Goal: Communication & Community: Answer question/provide support

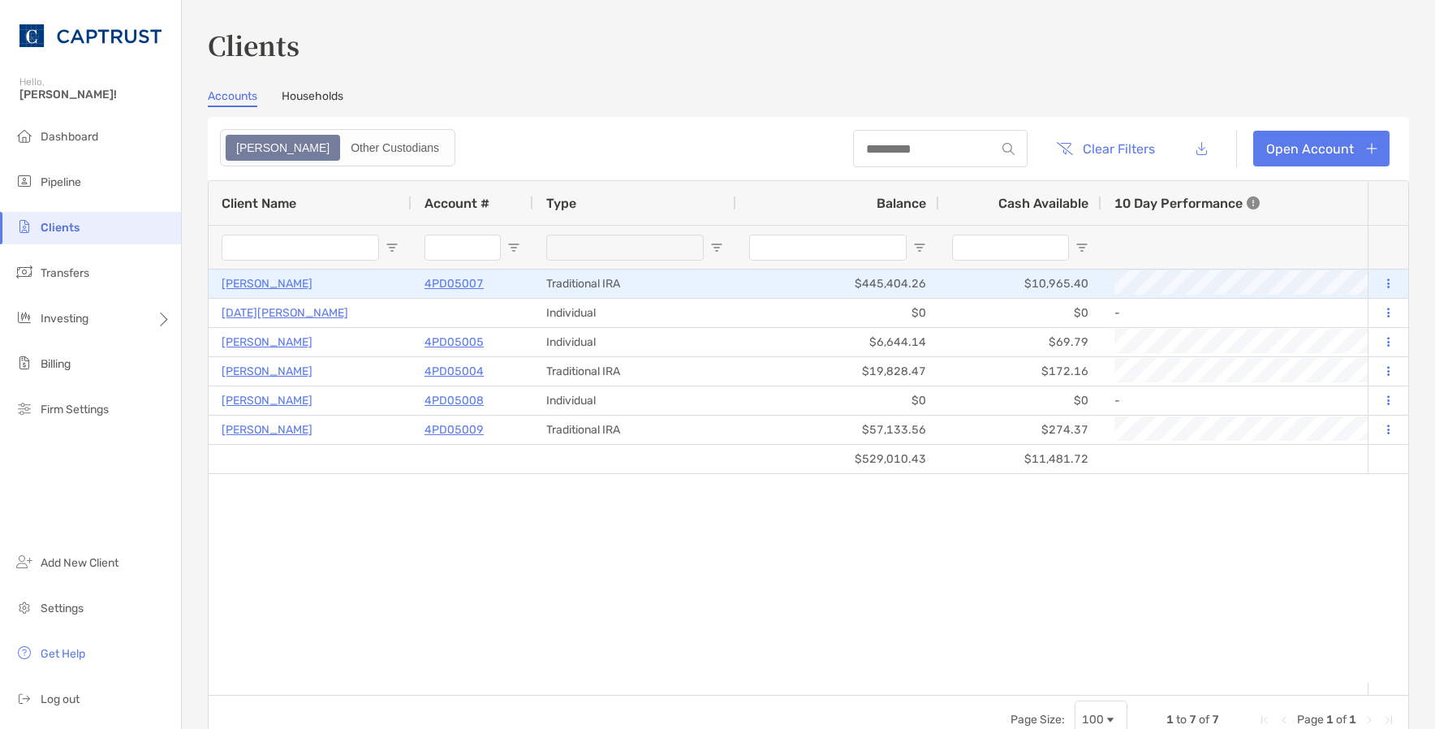
click at [261, 281] on p "[PERSON_NAME]" at bounding box center [267, 284] width 91 height 20
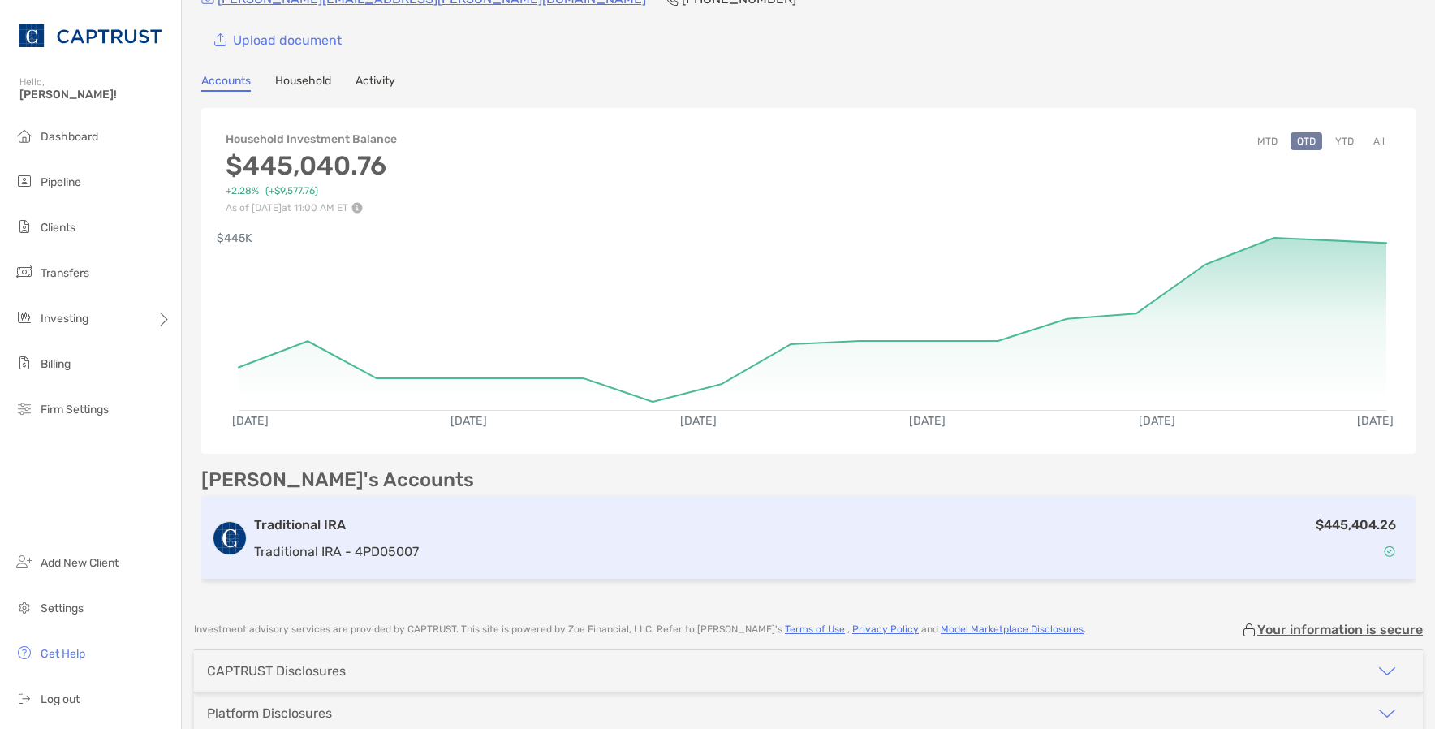
scroll to position [157, 0]
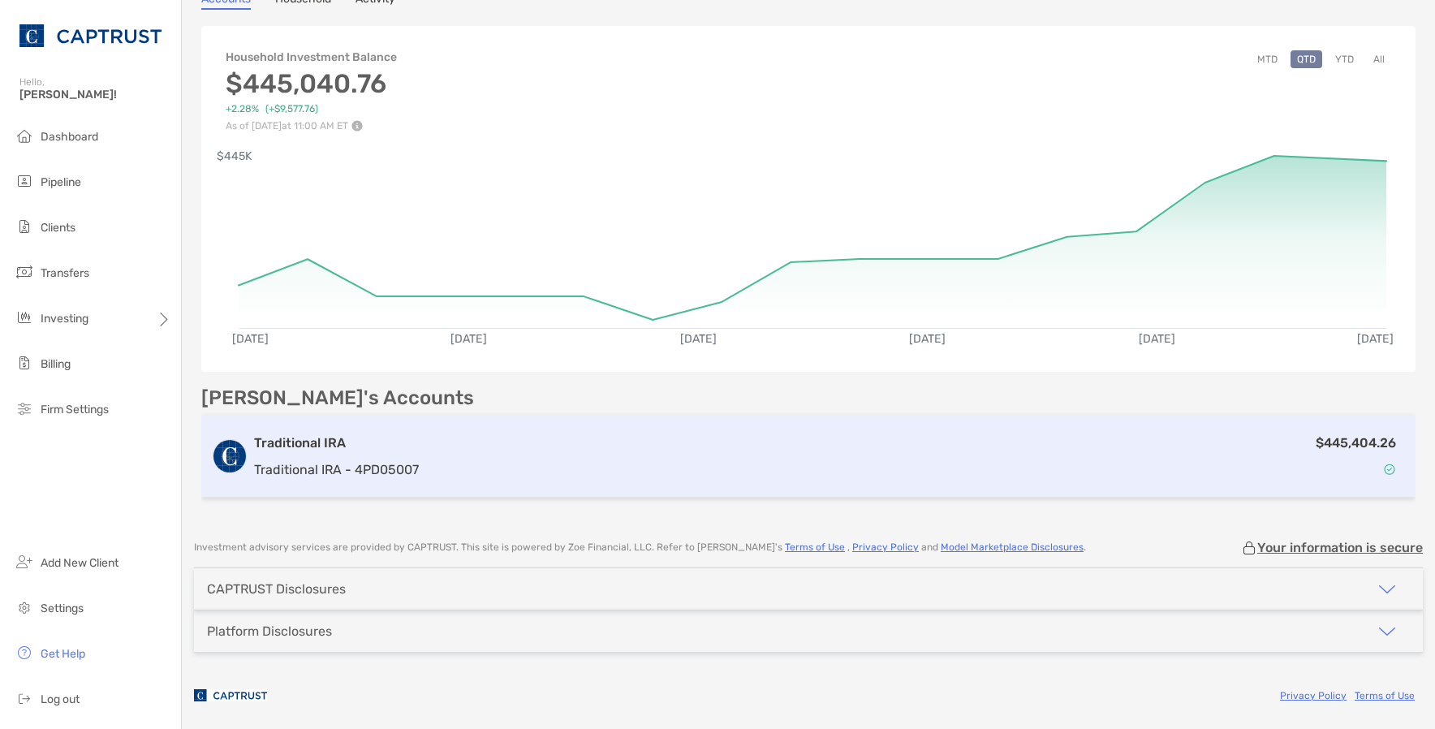
drag, startPoint x: 1327, startPoint y: 472, endPoint x: 1007, endPoint y: 424, distance: 323.4
click at [1326, 471] on div "$445,404.26" at bounding box center [915, 456] width 981 height 47
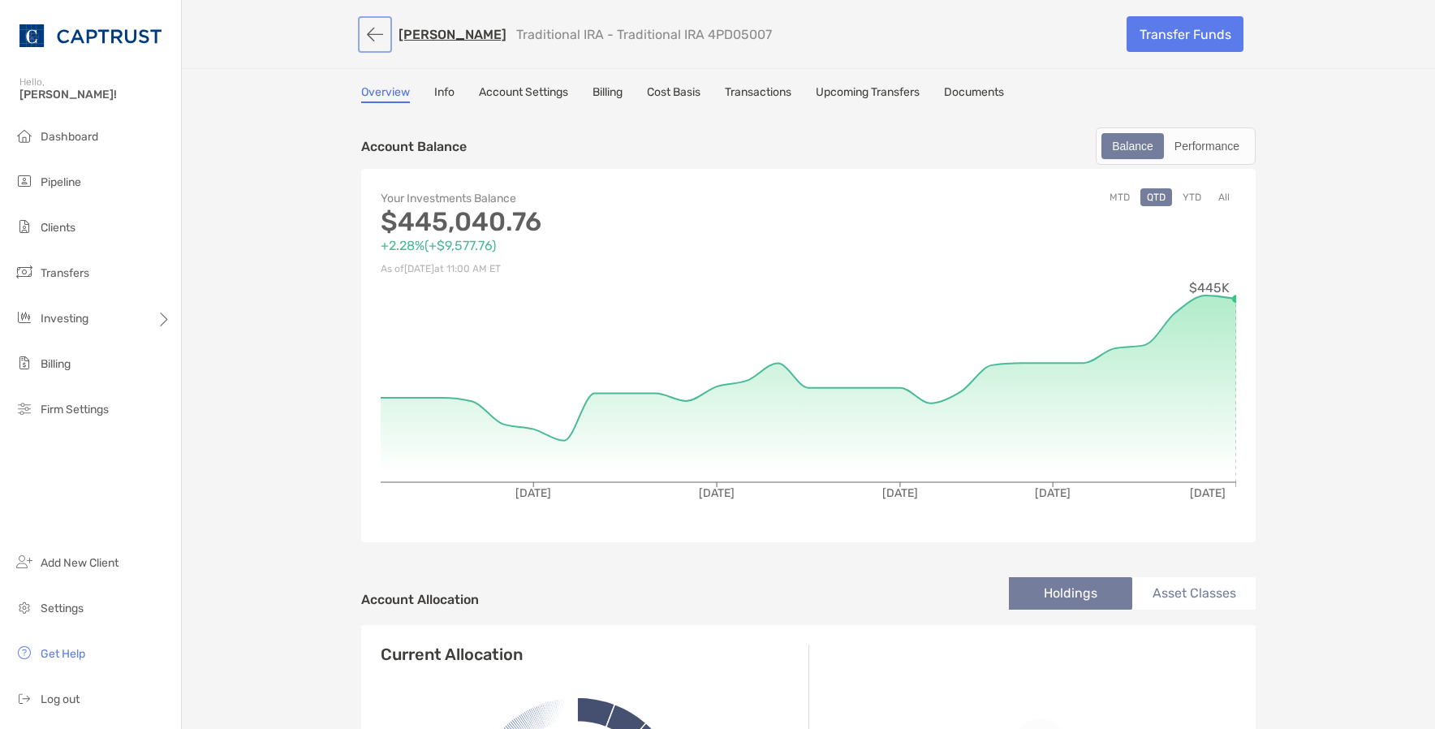
click at [361, 33] on button "button" at bounding box center [375, 34] width 28 height 30
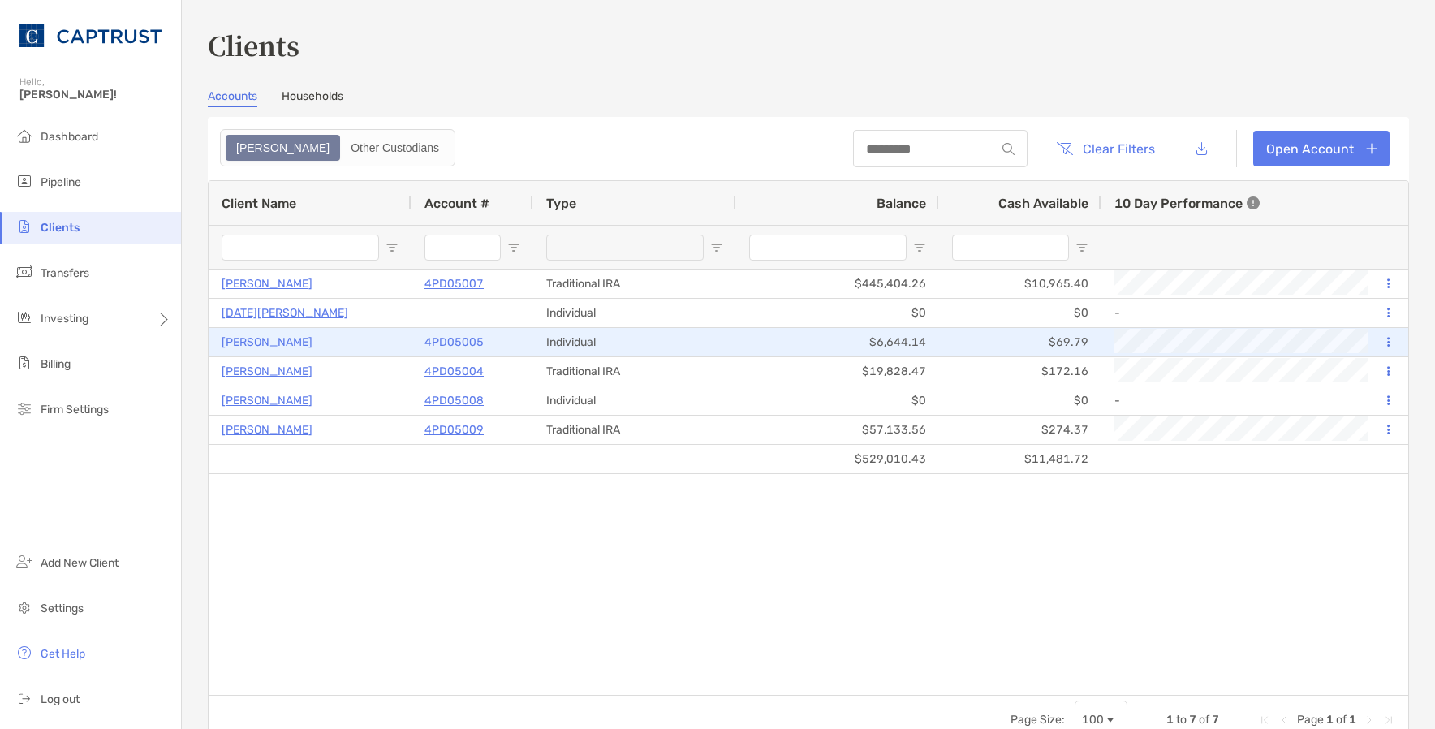
click at [252, 347] on p "Albert Yung" at bounding box center [267, 342] width 91 height 20
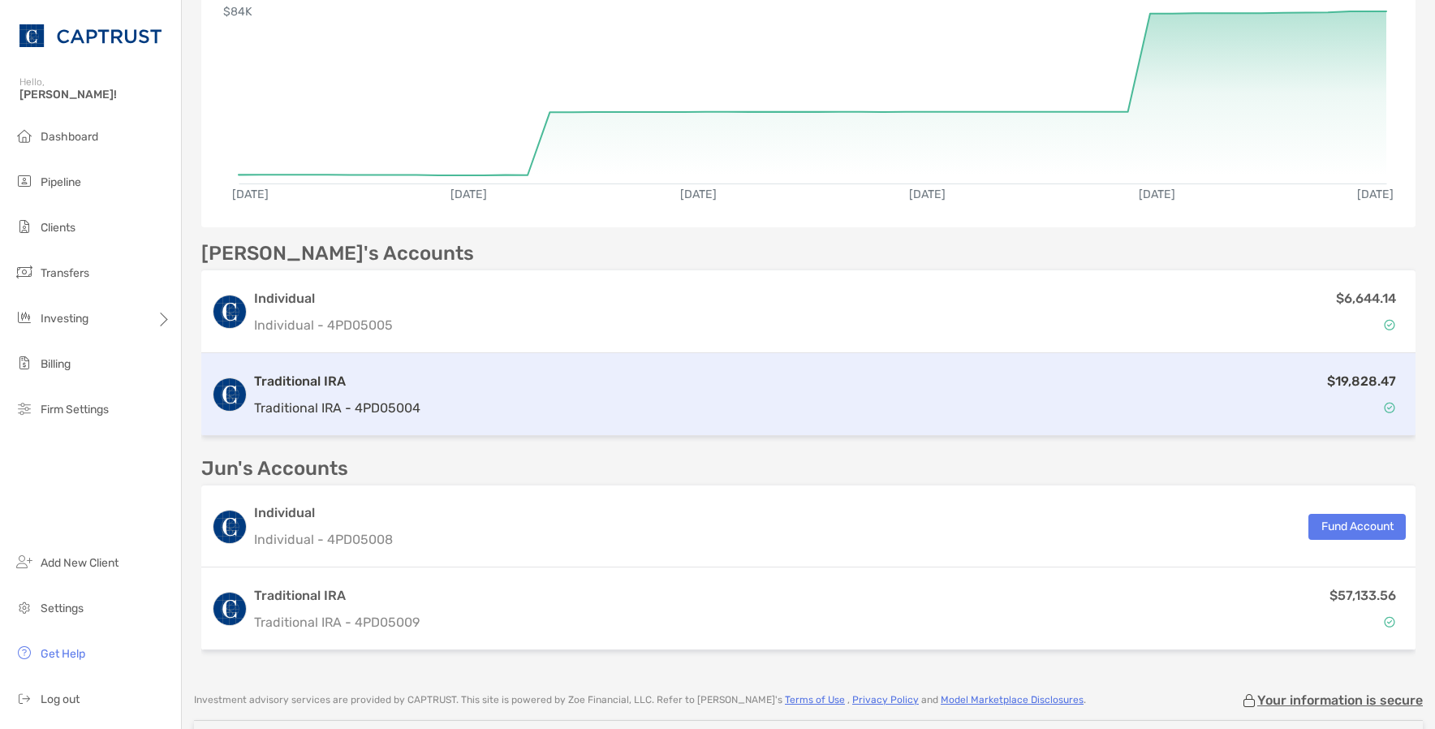
scroll to position [291, 0]
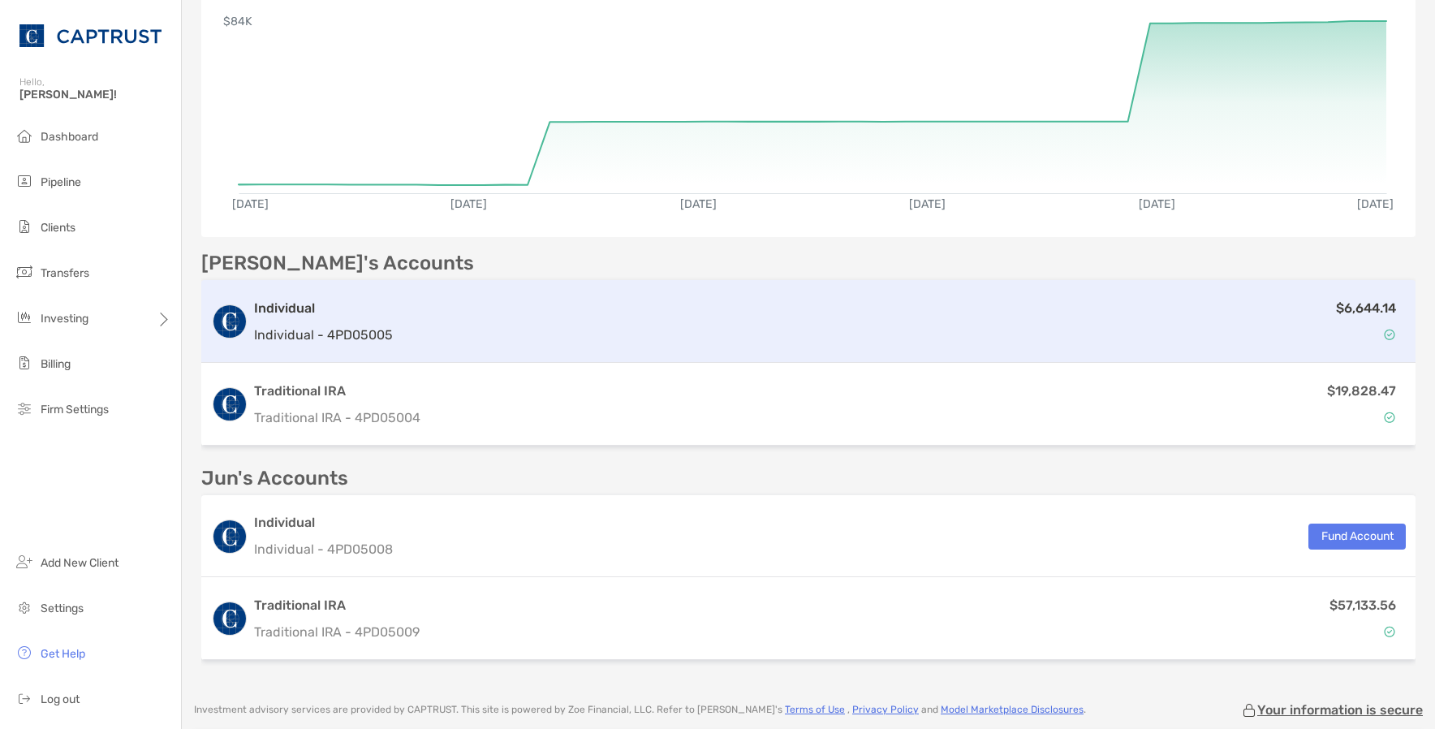
click at [265, 309] on h3 "Individual" at bounding box center [323, 308] width 139 height 19
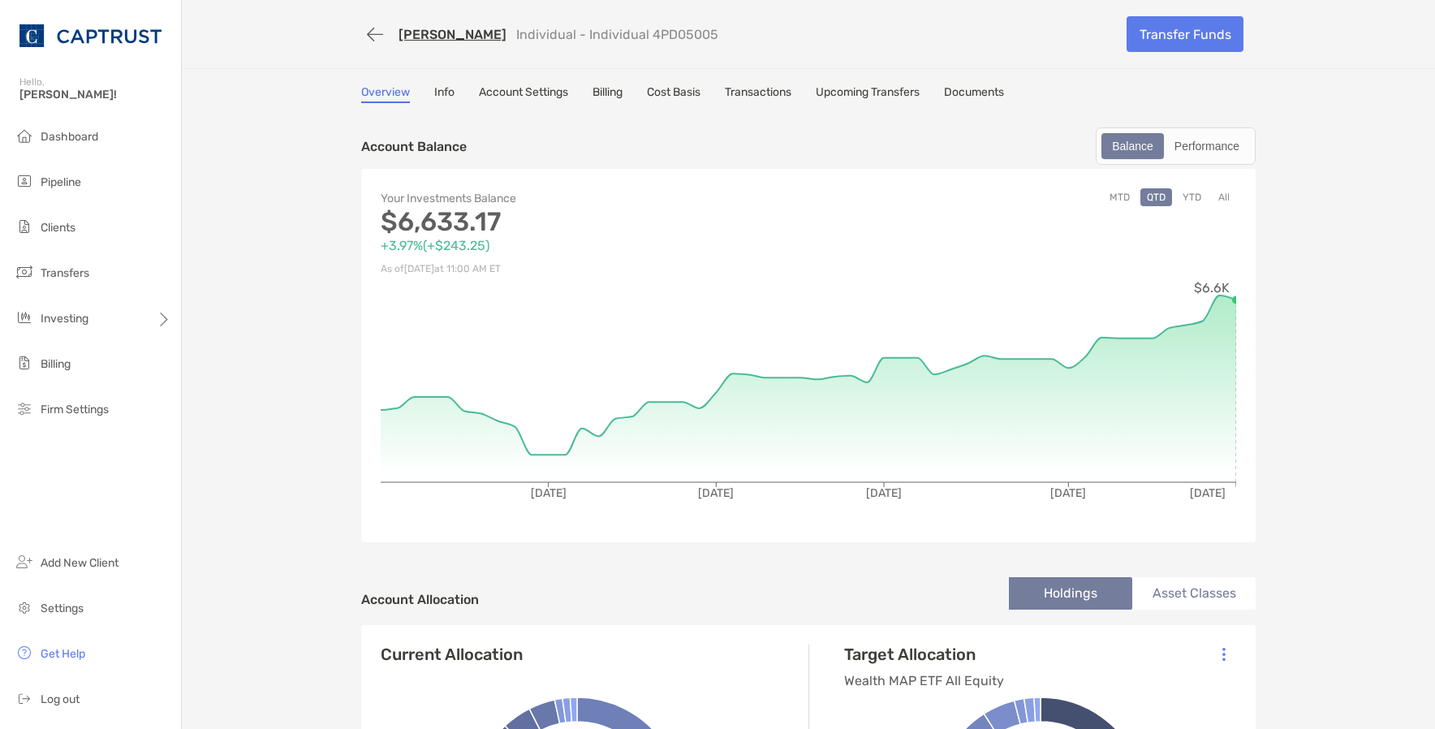
click at [483, 93] on link "Account Settings" at bounding box center [523, 94] width 89 height 18
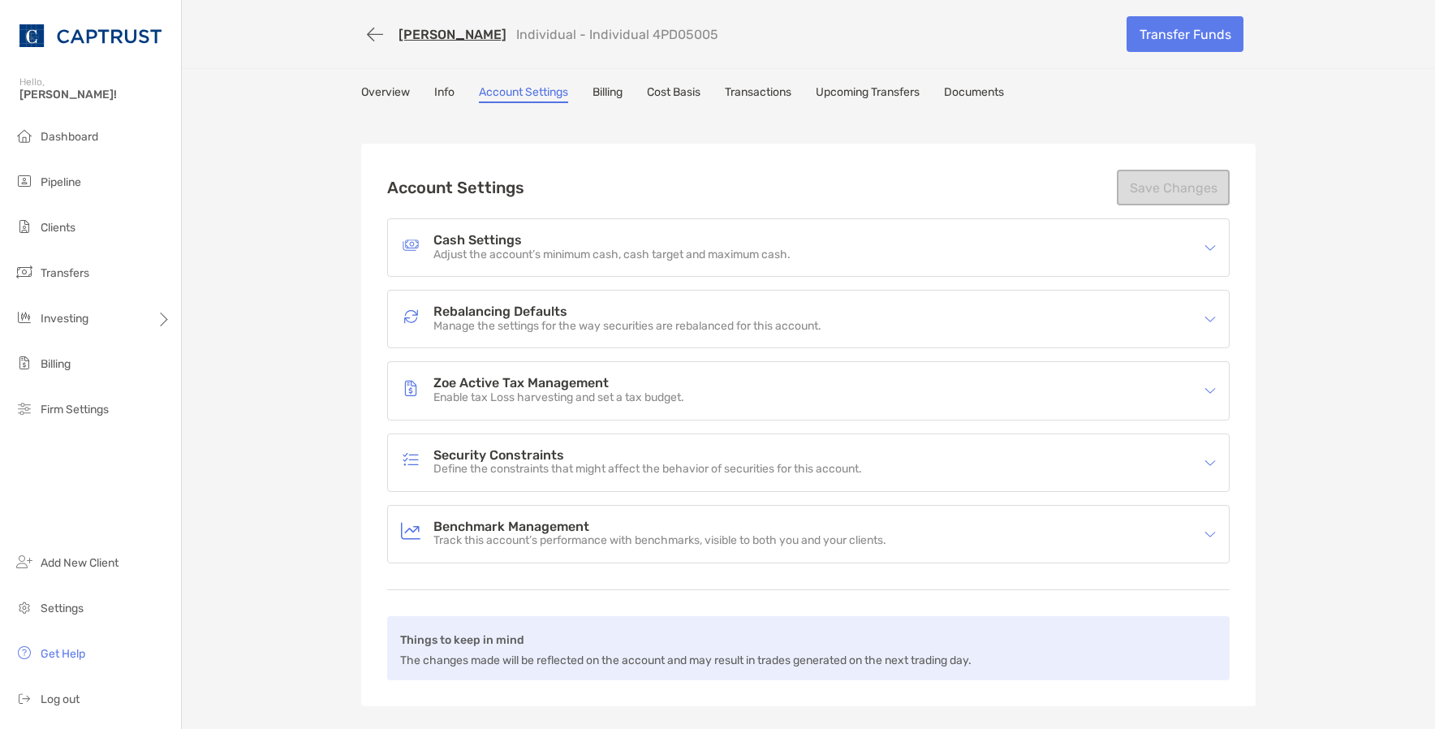
click at [985, 316] on div "Rebalancing Defaults Manage the settings for the way securities are rebalanced …" at bounding box center [798, 318] width 794 height 37
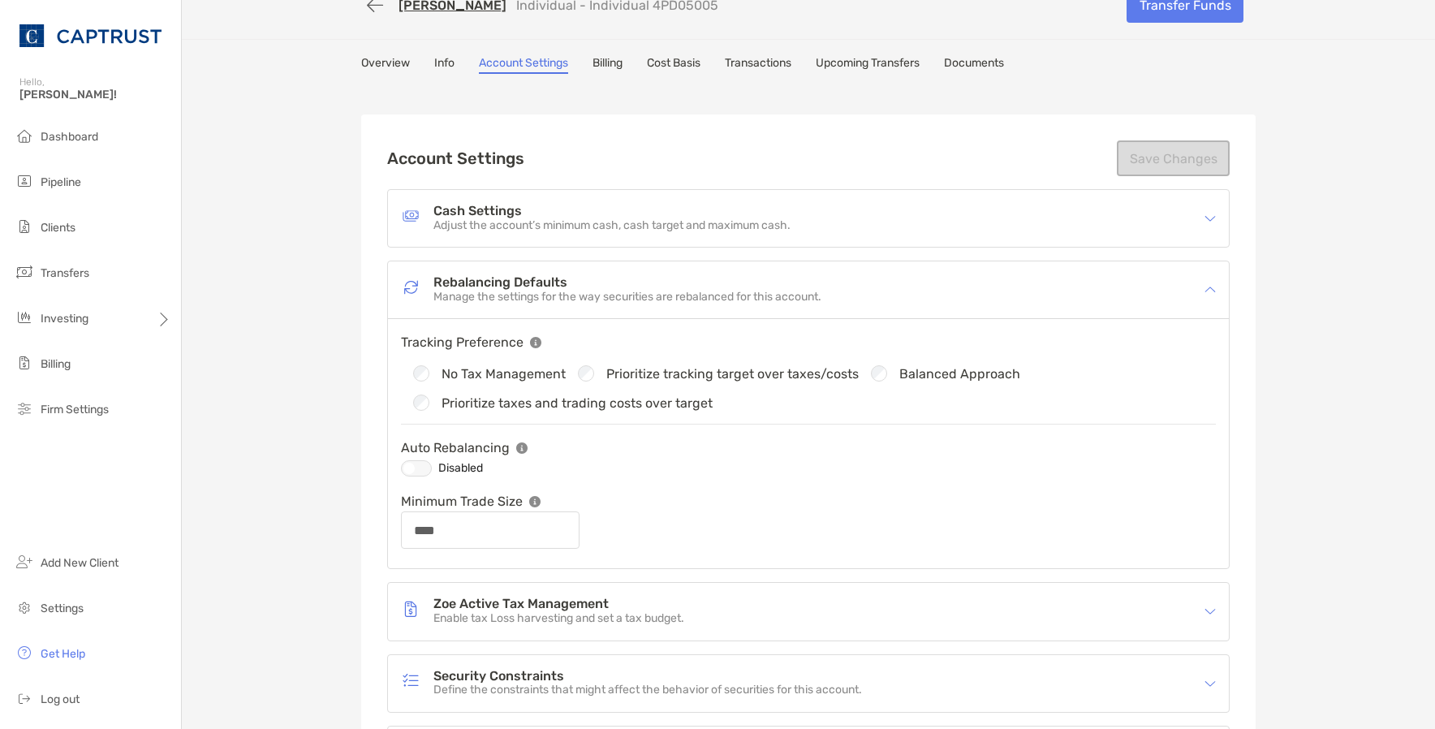
scroll to position [81, 0]
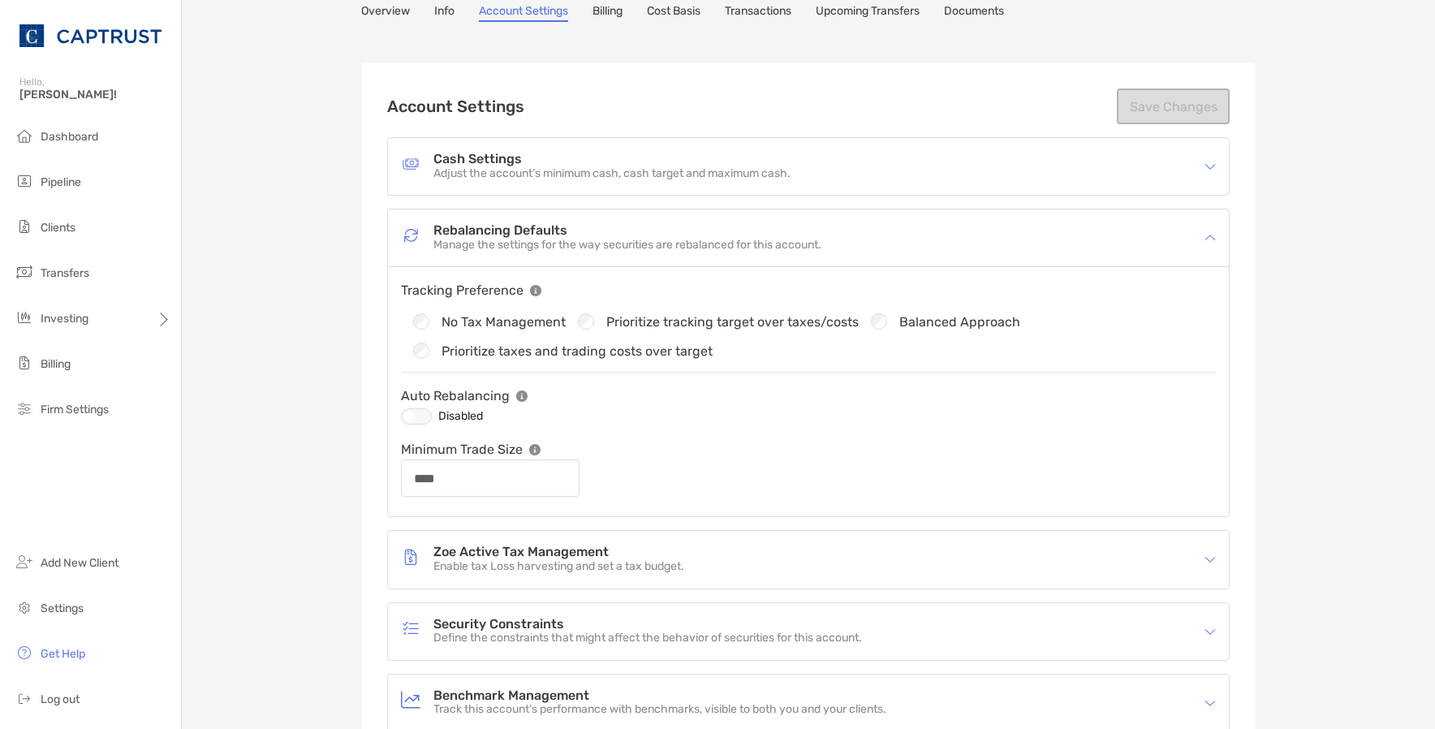
click at [406, 416] on div at bounding box center [416, 416] width 31 height 16
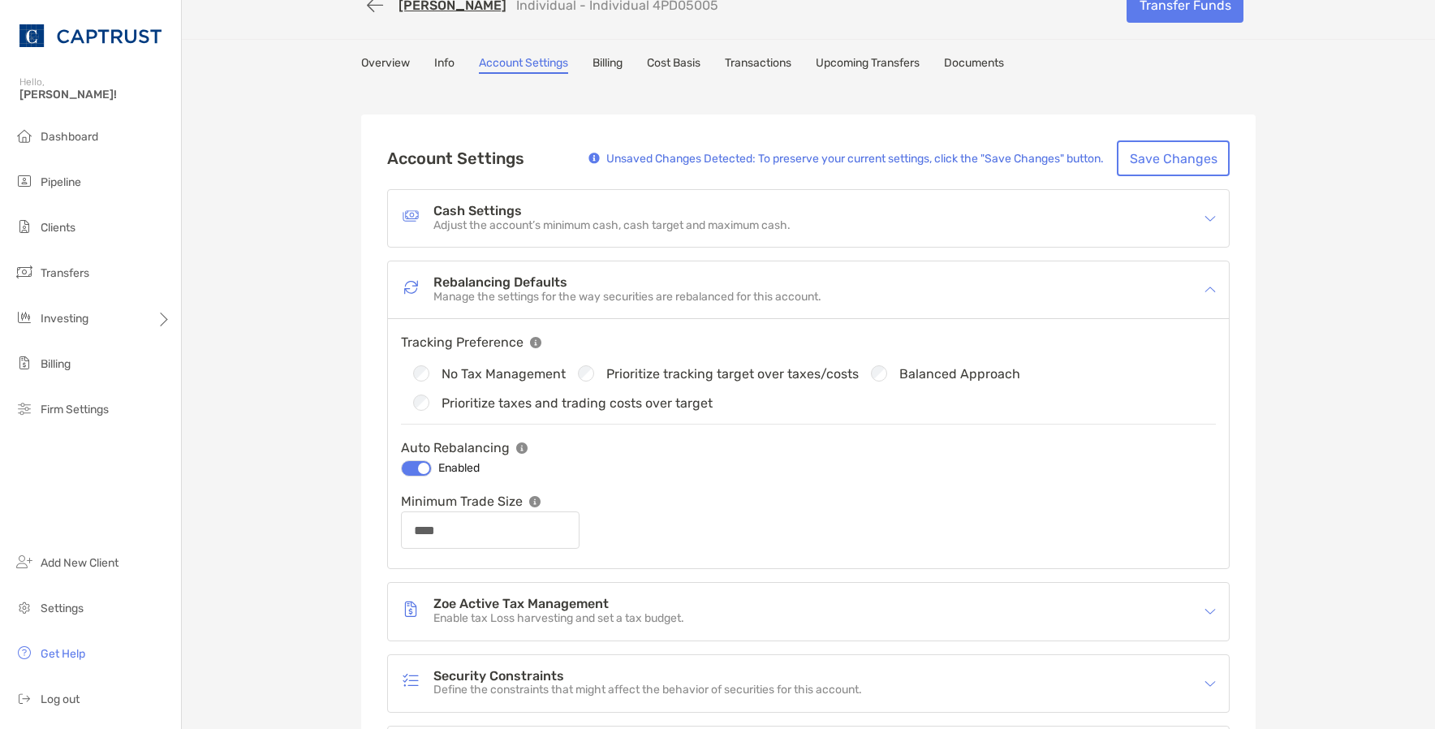
scroll to position [0, 0]
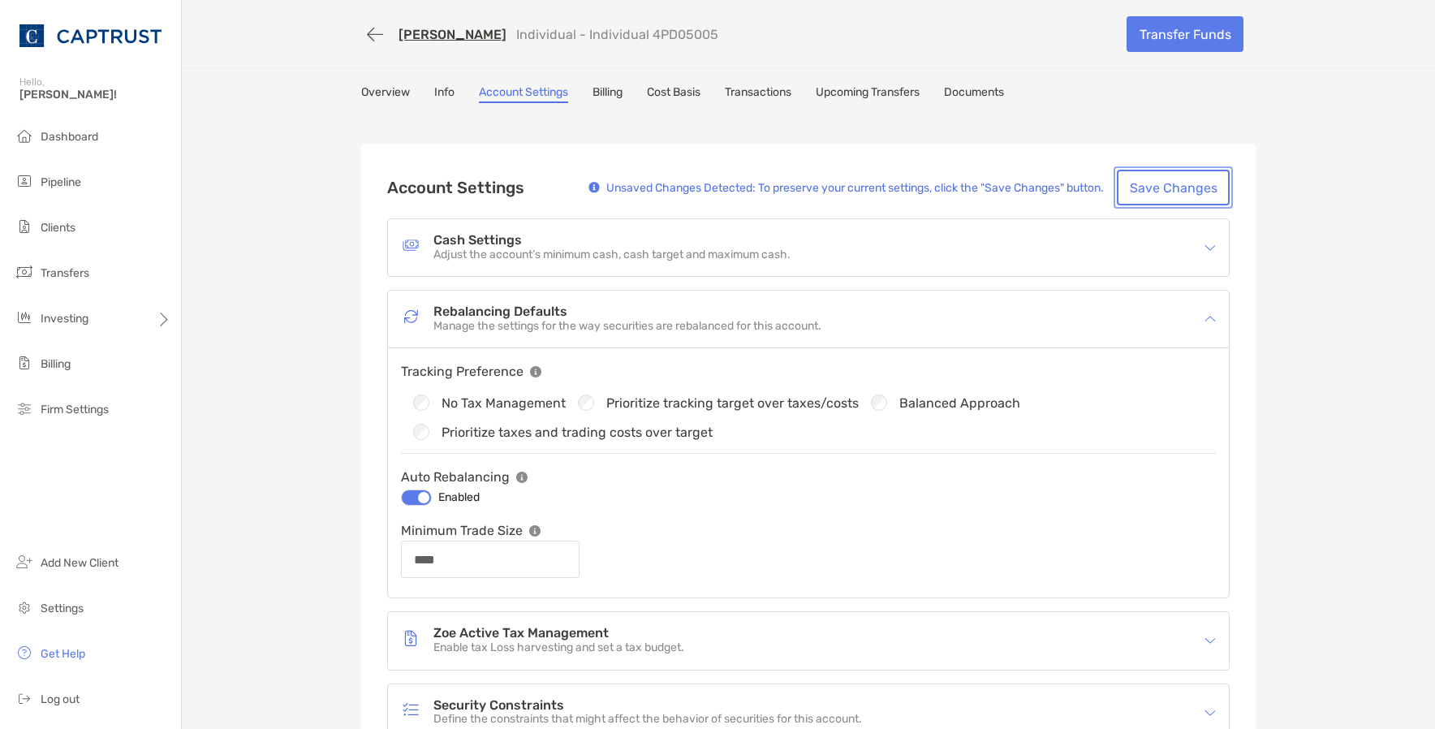
click at [1158, 195] on button "Save Changes" at bounding box center [1173, 188] width 113 height 36
type input "****"
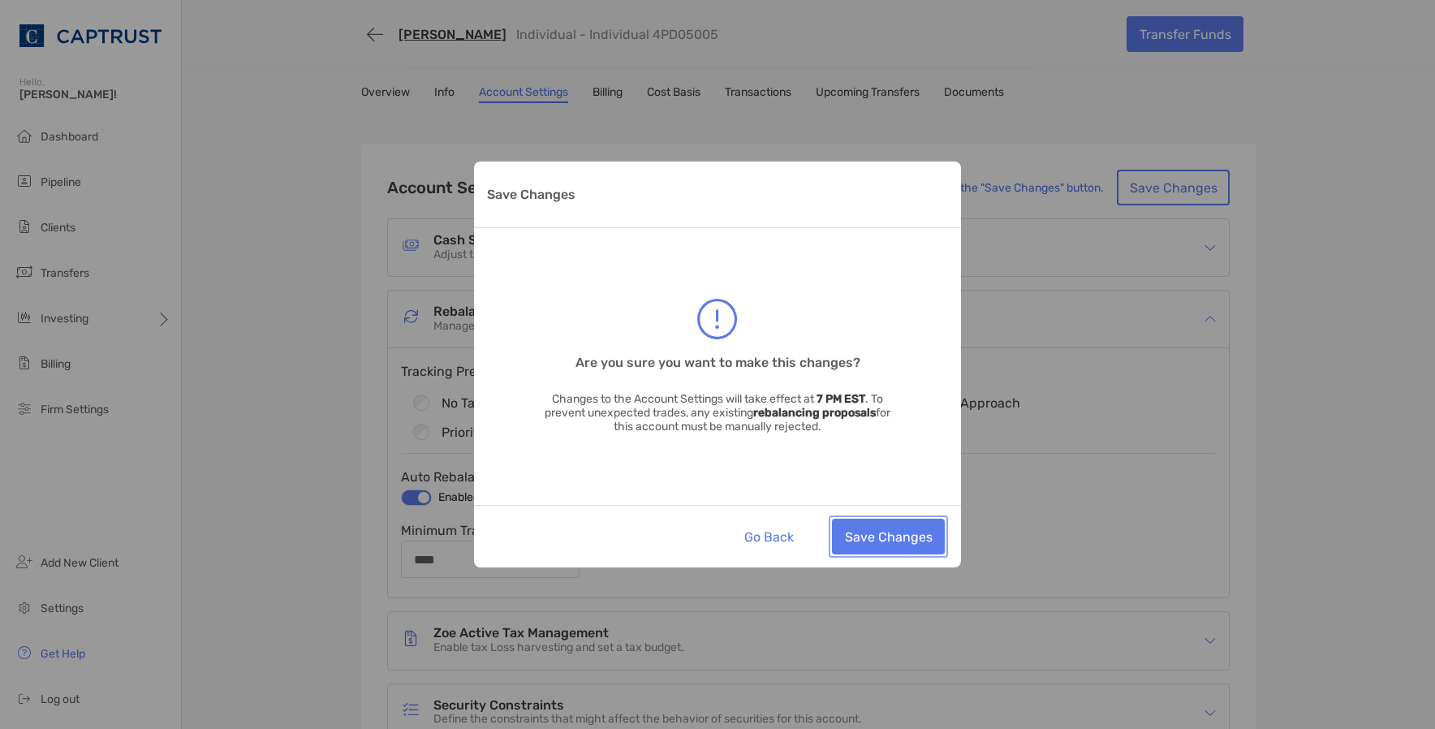
drag, startPoint x: 895, startPoint y: 543, endPoint x: 929, endPoint y: 538, distance: 34.4
click at [895, 543] on button "Save Changes" at bounding box center [888, 537] width 113 height 36
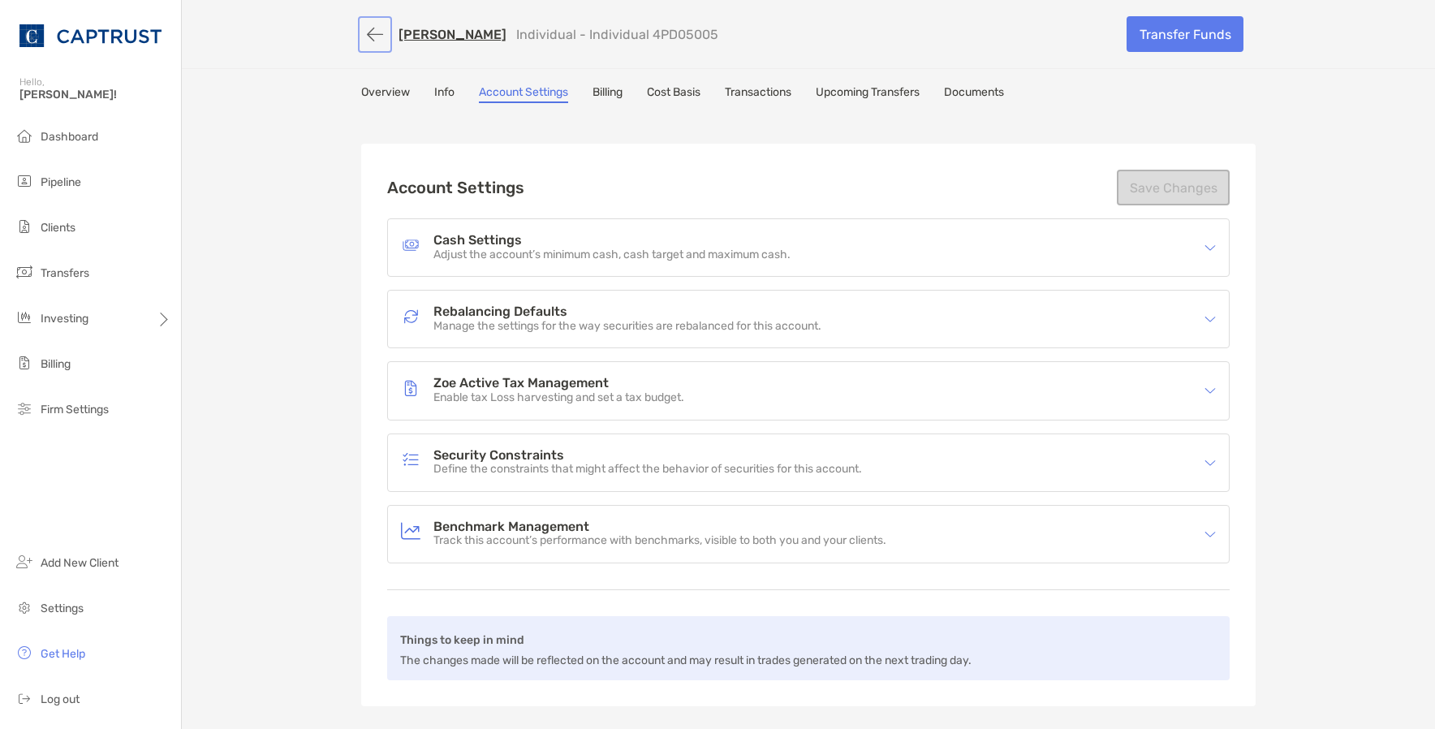
click at [373, 35] on button "button" at bounding box center [375, 34] width 28 height 30
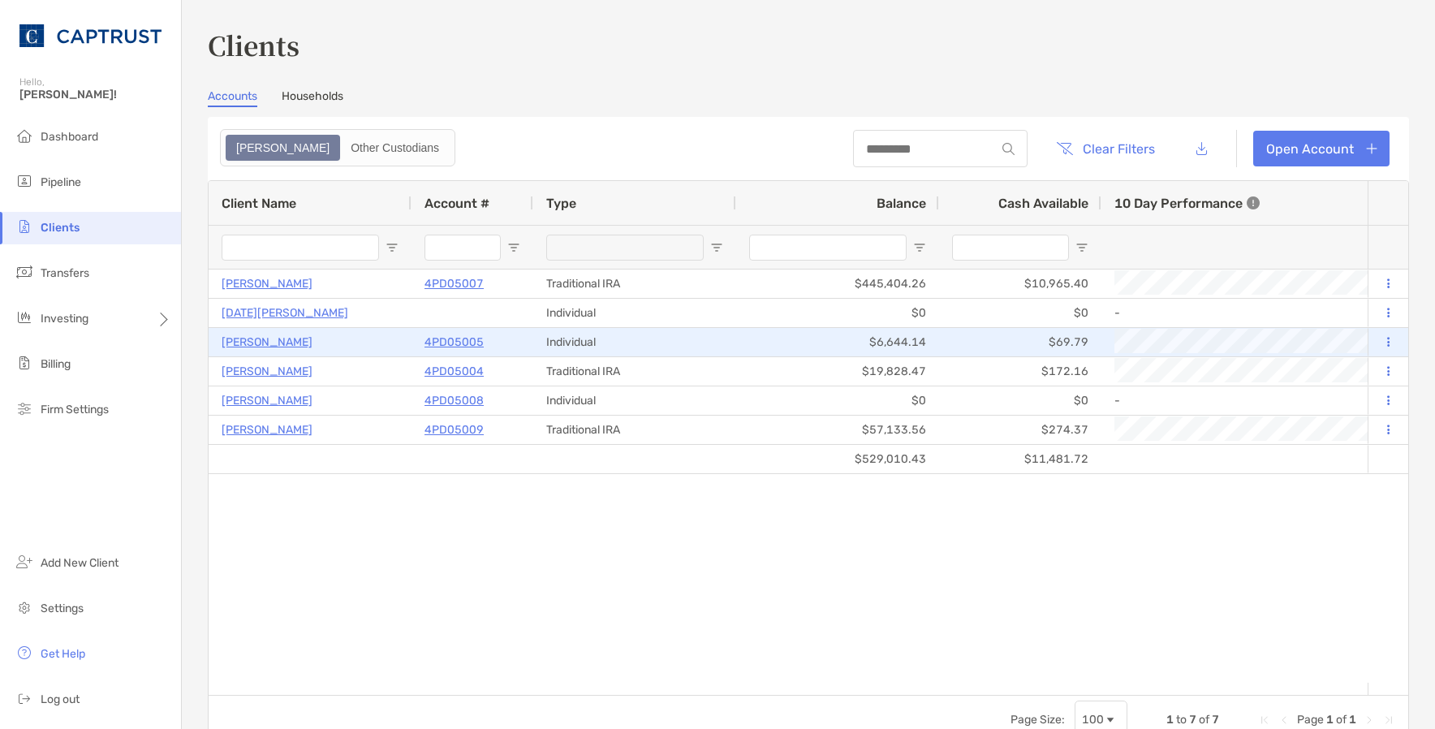
click at [255, 341] on p "Albert Yung" at bounding box center [267, 342] width 91 height 20
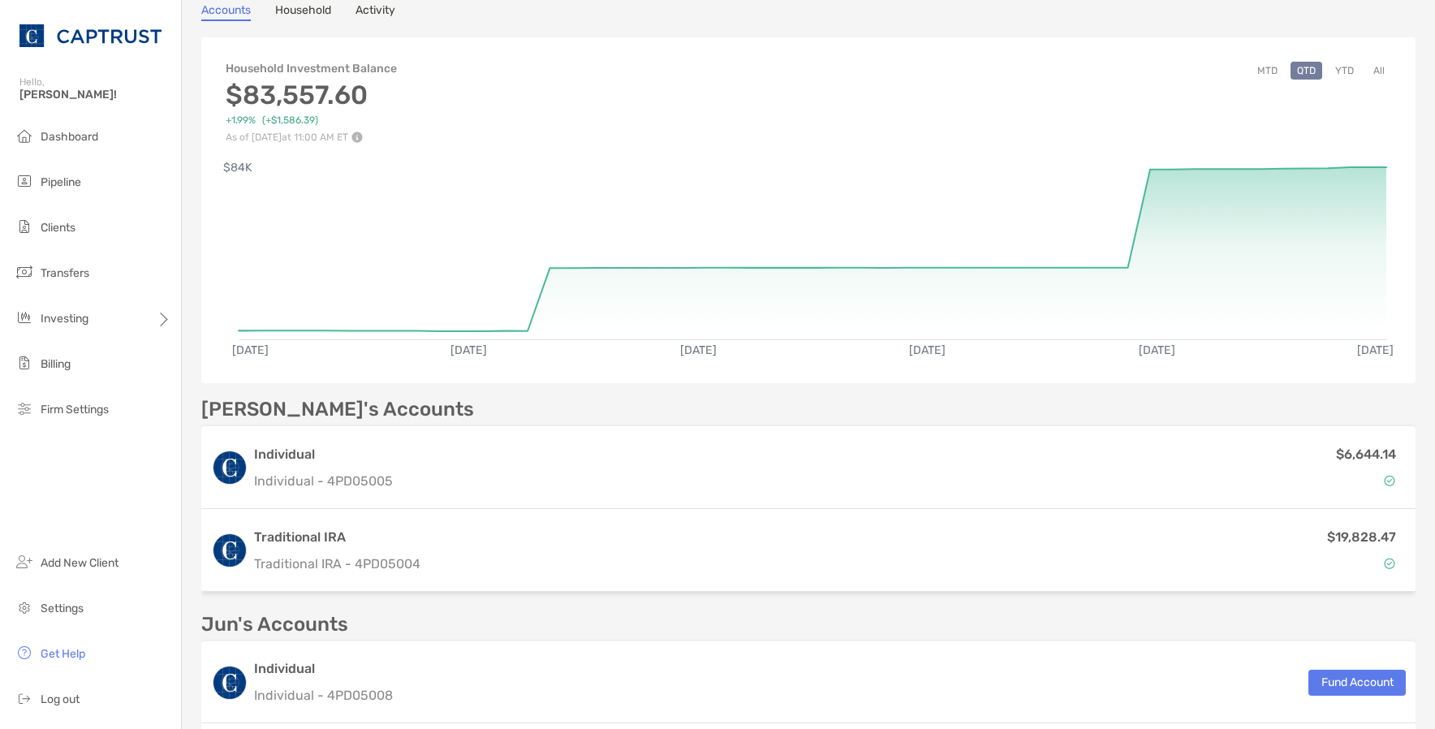
scroll to position [162, 0]
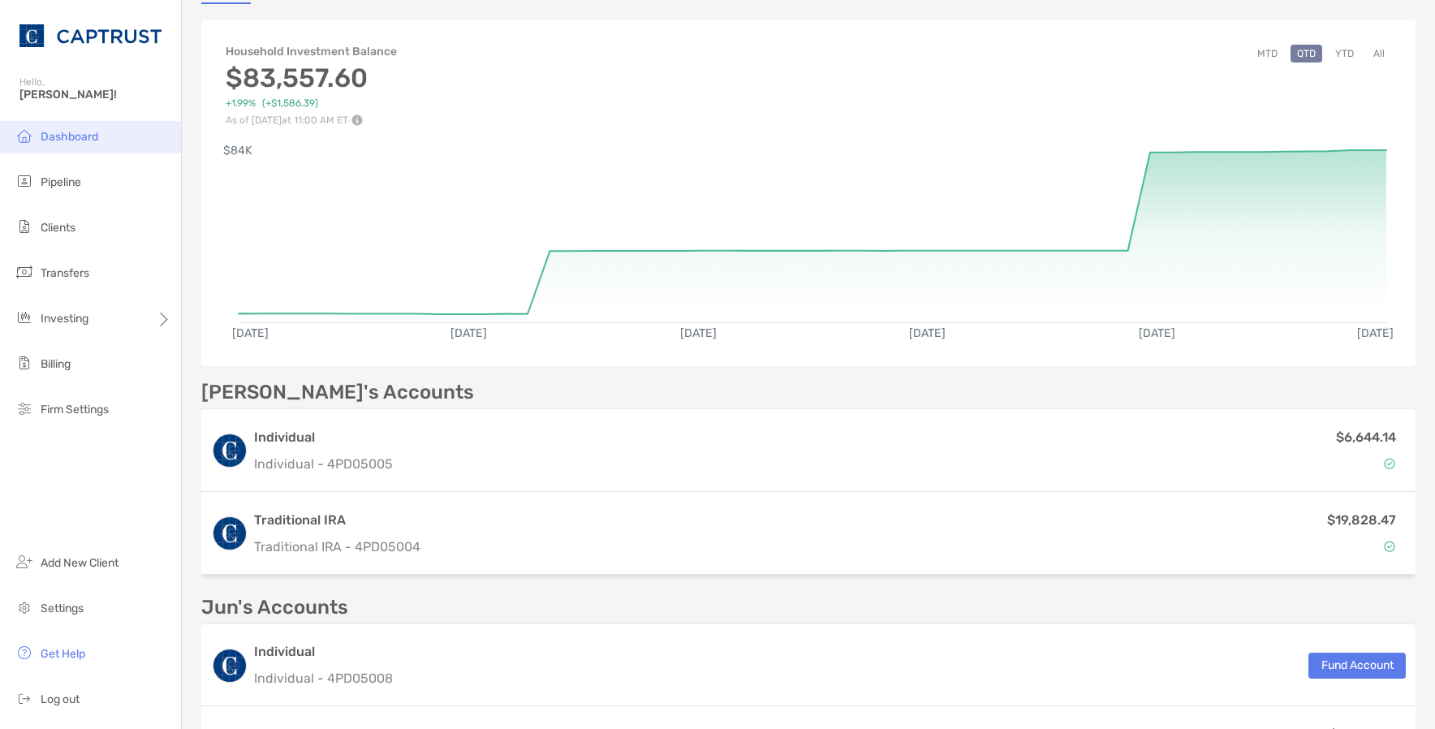
click at [58, 141] on span "Dashboard" at bounding box center [70, 137] width 58 height 14
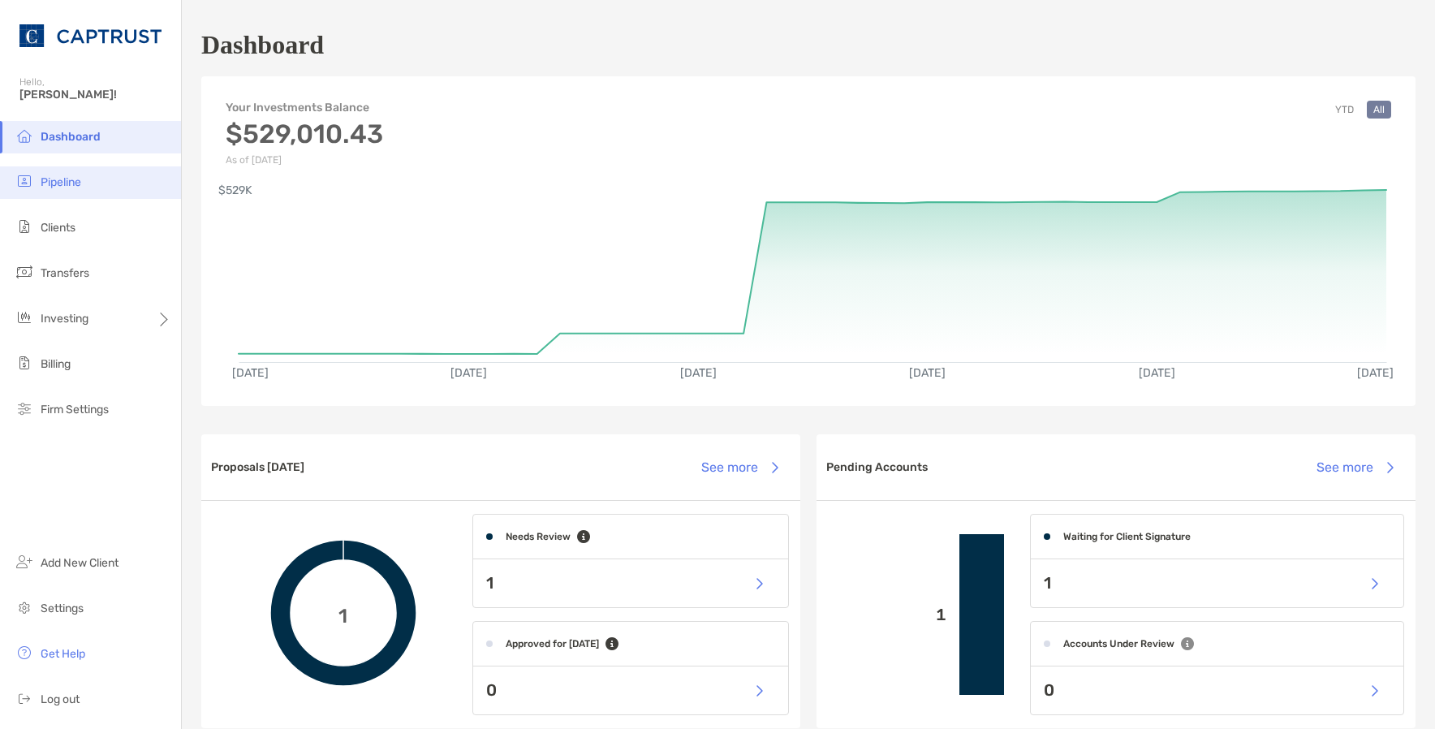
click at [57, 179] on span "Pipeline" at bounding box center [61, 182] width 41 height 14
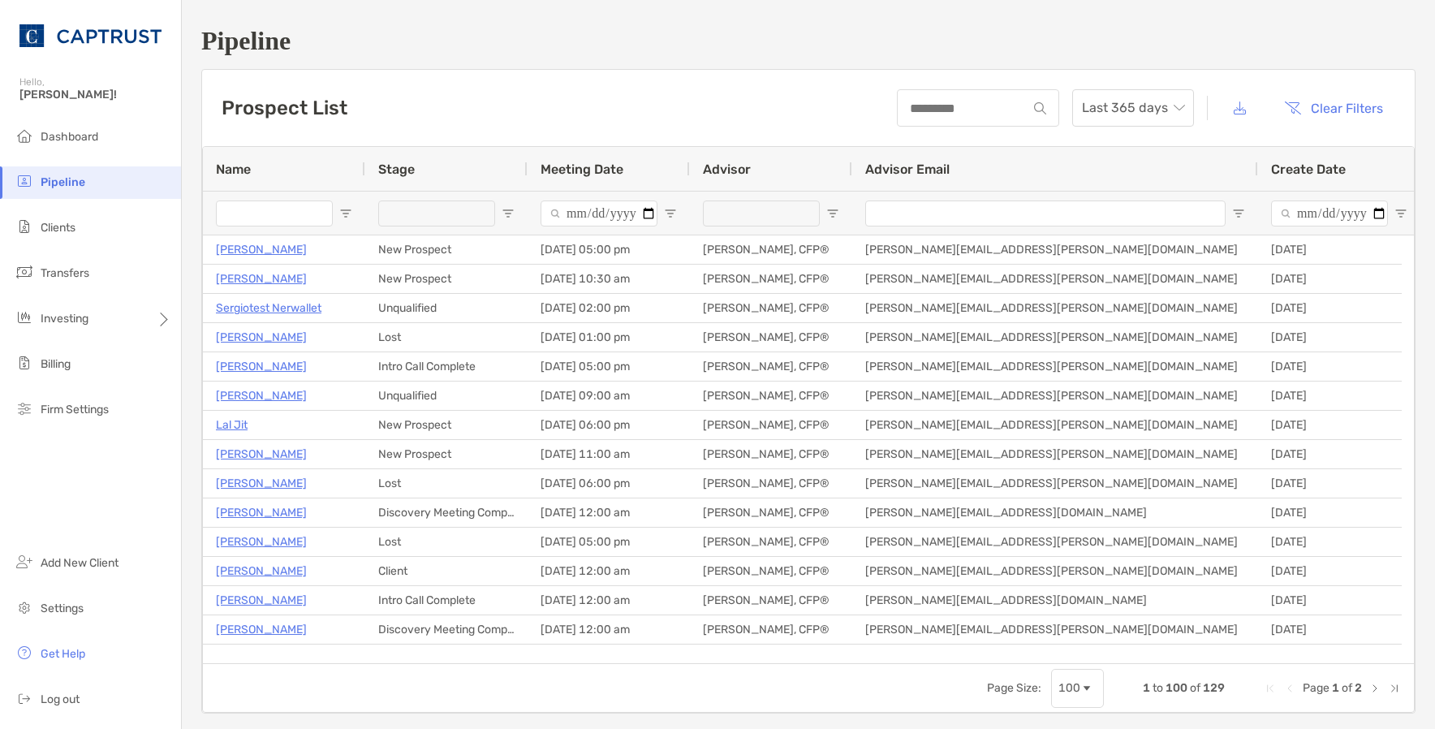
click at [279, 220] on input "Name Filter Input" at bounding box center [274, 213] width 117 height 26
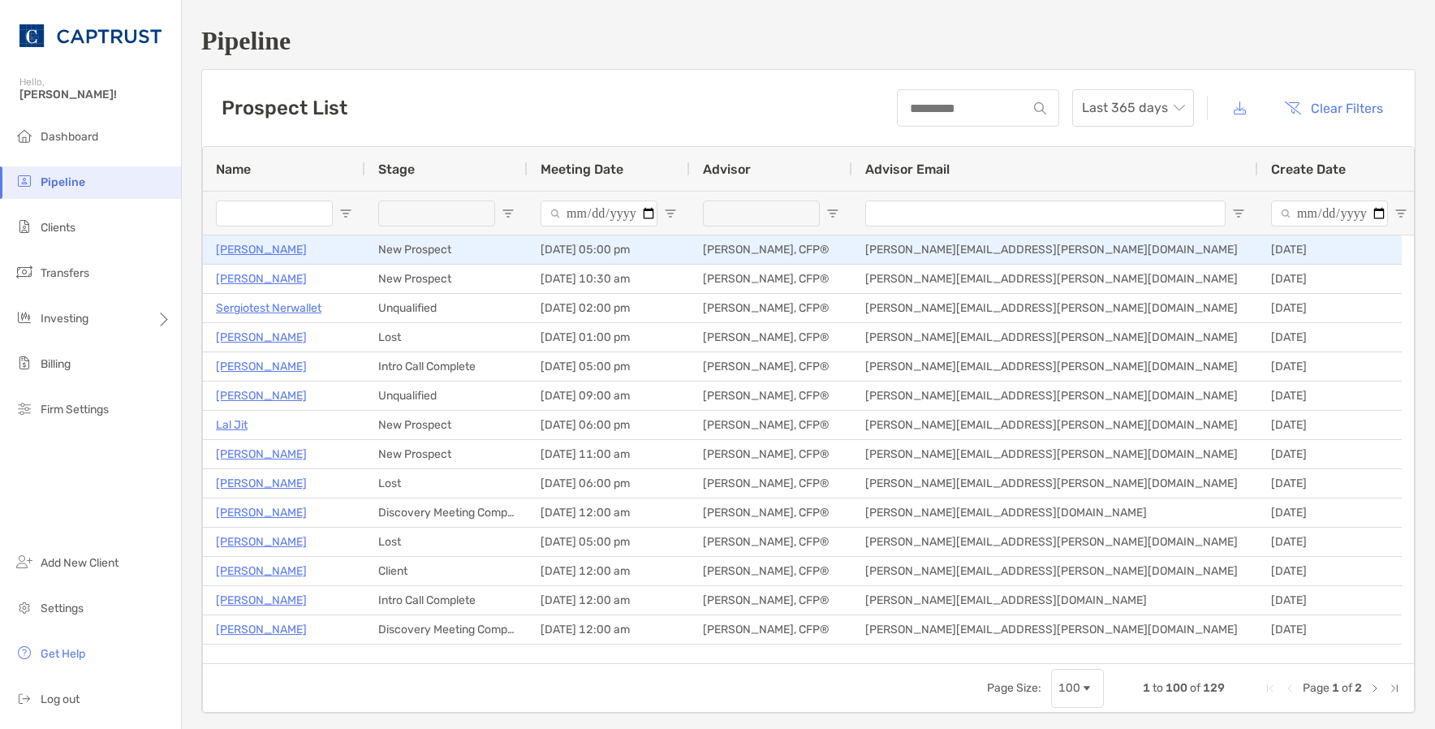
click at [249, 255] on p "John Iozzia" at bounding box center [261, 249] width 91 height 20
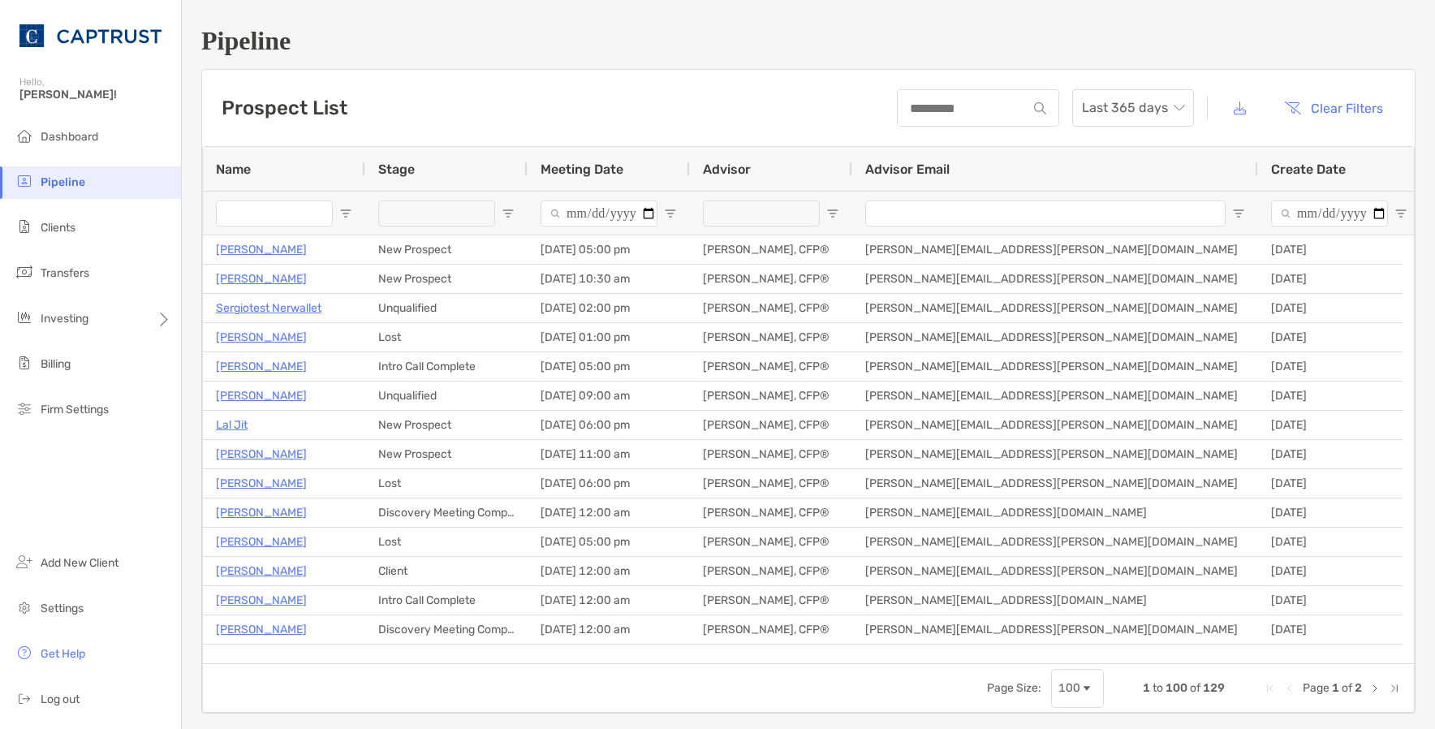
click at [251, 209] on input "Name Filter Input" at bounding box center [274, 213] width 117 height 26
type input "*"
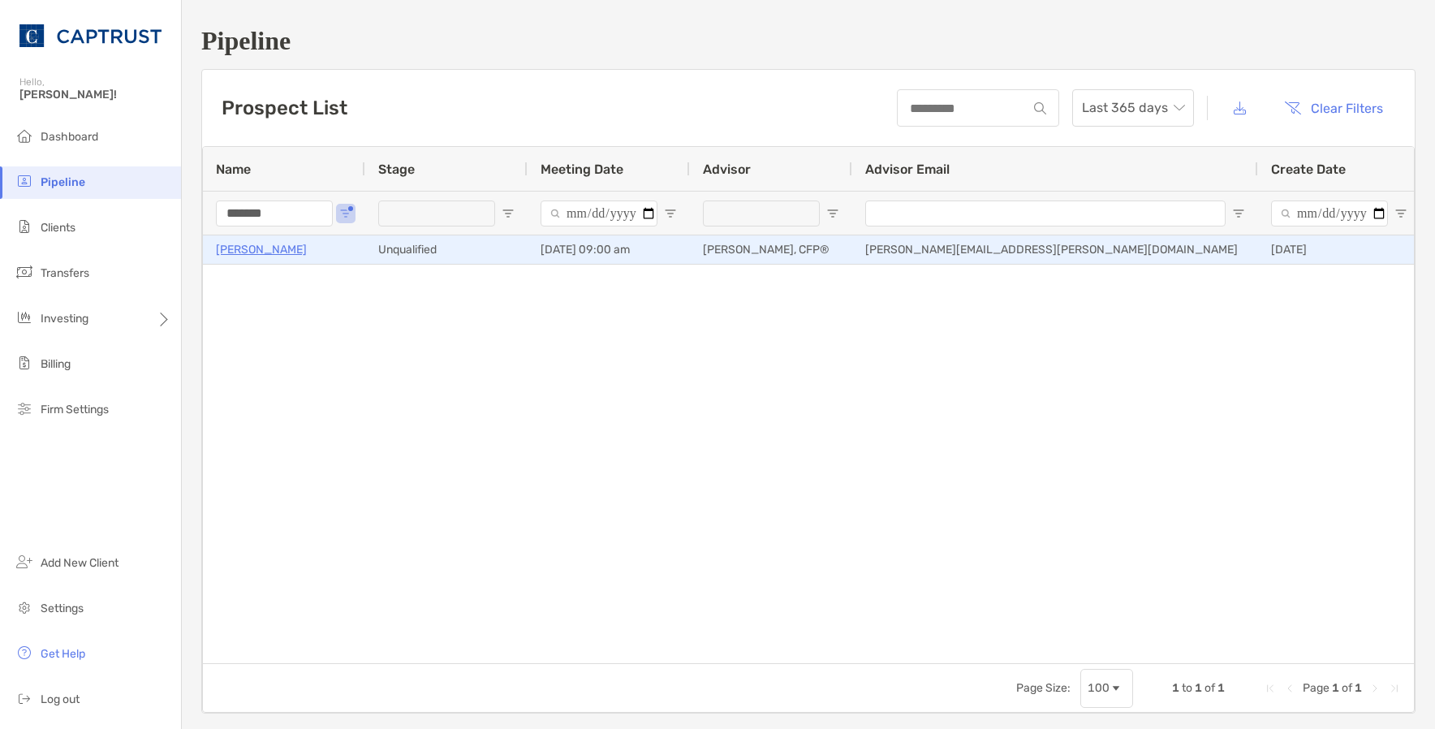
type input "*******"
click at [251, 252] on p "[PERSON_NAME]" at bounding box center [261, 249] width 91 height 20
click at [261, 252] on p "[PERSON_NAME]" at bounding box center [261, 249] width 91 height 20
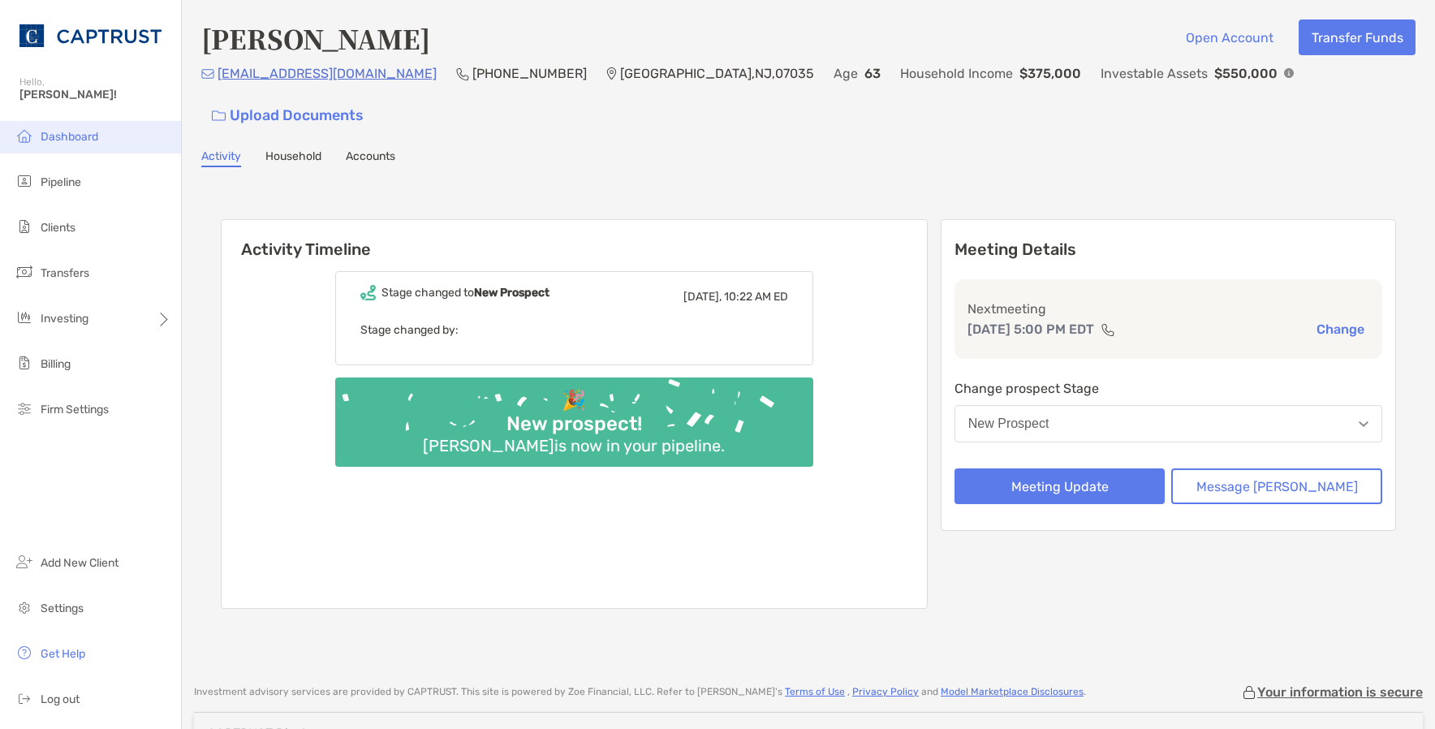
click at [79, 134] on span "Dashboard" at bounding box center [70, 137] width 58 height 14
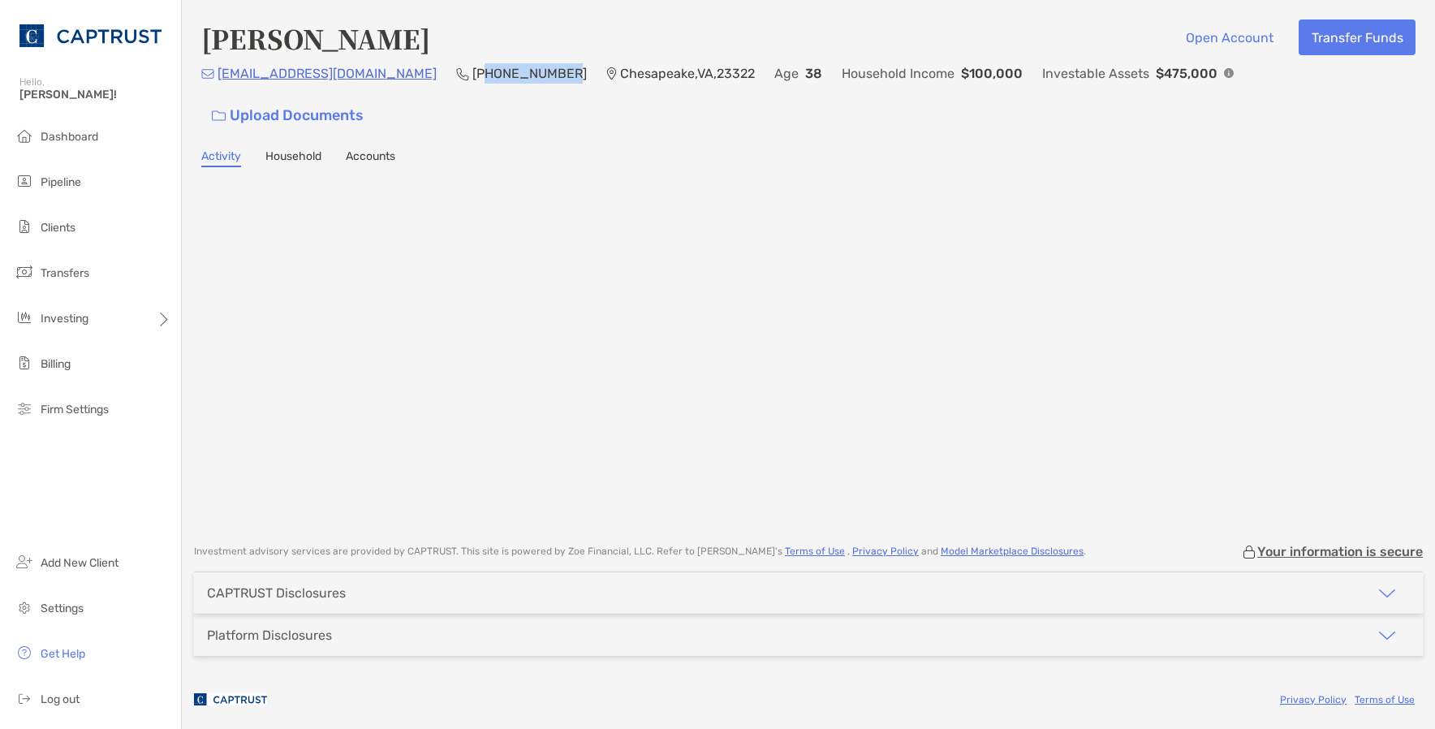
click at [472, 84] on p "(757) 639-7718" at bounding box center [529, 73] width 114 height 20
drag, startPoint x: 429, startPoint y: 88, endPoint x: 469, endPoint y: 88, distance: 39.8
click at [472, 84] on p "(757) 639-7718" at bounding box center [529, 73] width 114 height 20
drag, startPoint x: 500, startPoint y: 82, endPoint x: 409, endPoint y: 83, distance: 90.9
click at [409, 83] on div "wadelafranca@gmail.com (757) 639-7718 Chesapeake , VA , 23322 Age 38 Household …" at bounding box center [808, 98] width 1214 height 70
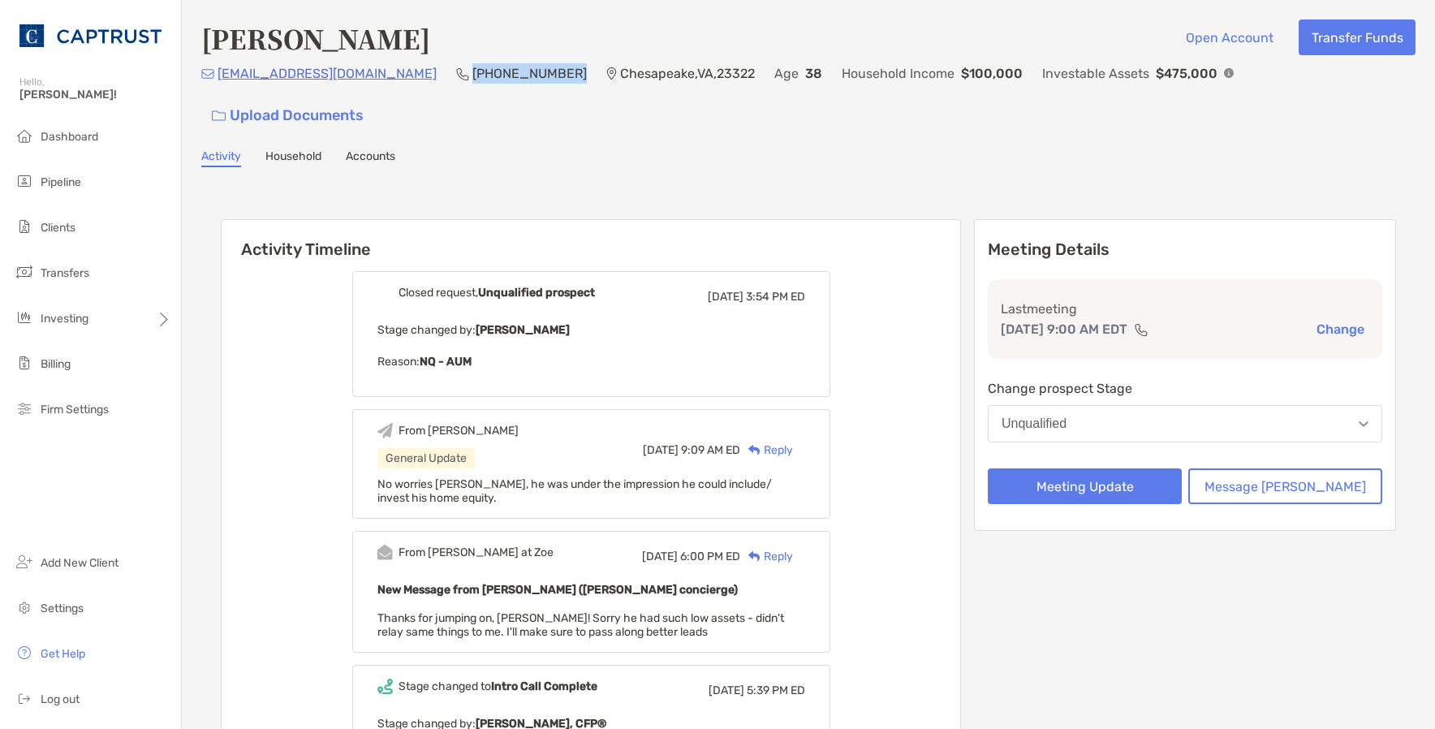
drag, startPoint x: 495, startPoint y: 80, endPoint x: 408, endPoint y: 75, distance: 87.0
click at [472, 75] on p "(757) 639-7718" at bounding box center [529, 73] width 114 height 20
copy p "(757) 639-7718"
drag, startPoint x: 539, startPoint y: 144, endPoint x: 616, endPoint y: 284, distance: 159.5
click at [545, 144] on div "Wade Lafranca Open Account Transfer Funds wadelafranca@gmail.com (757) 639-7718…" at bounding box center [808, 740] width 1253 height 1480
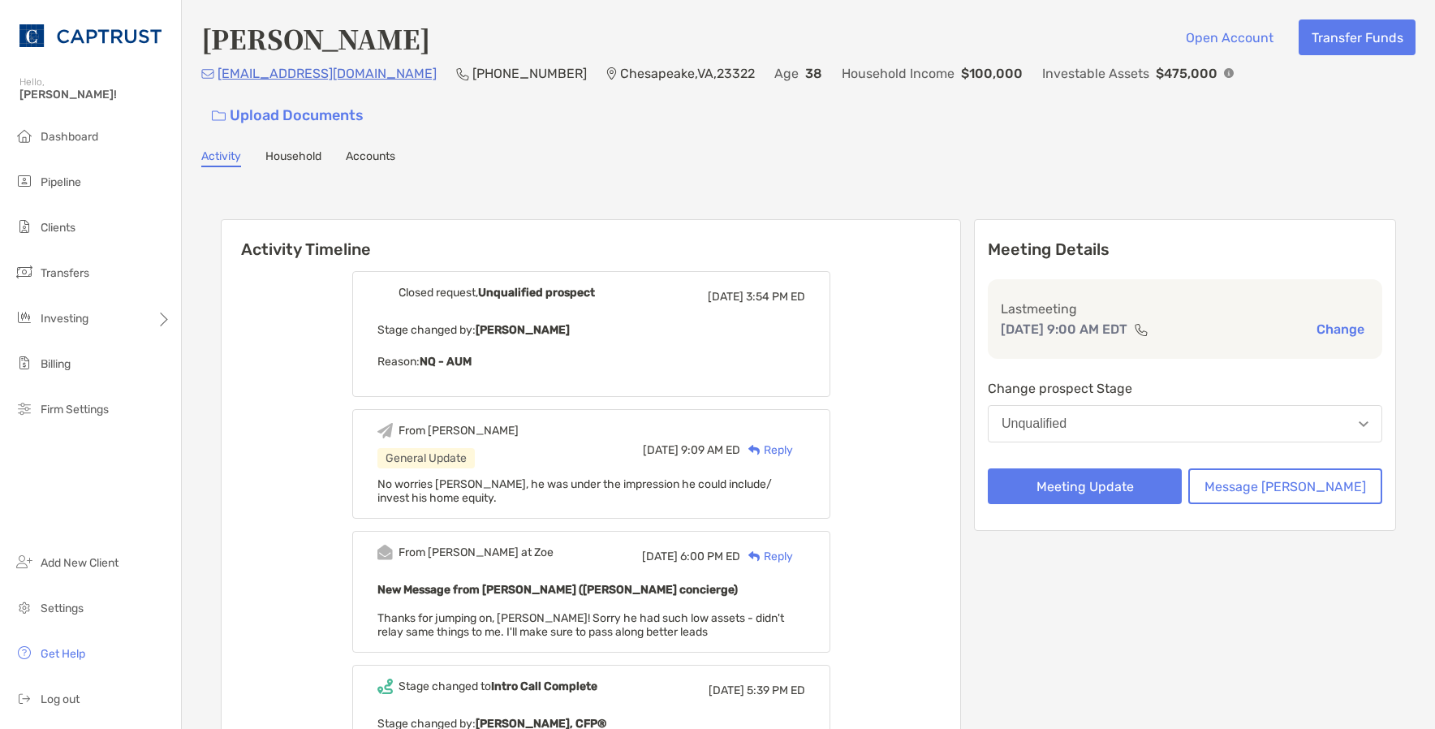
drag, startPoint x: 377, startPoint y: 84, endPoint x: 357, endPoint y: 84, distance: 20.3
click at [357, 84] on div "wadelafranca@gmail.com (757) 639-7718 Chesapeake , VA , 23322 Age 38 Household …" at bounding box center [808, 98] width 1214 height 70
drag, startPoint x: 357, startPoint y: 84, endPoint x: 532, endPoint y: 133, distance: 181.2
click at [532, 133] on div "Wade Lafranca Open Account Transfer Funds wadelafranca@gmail.com (757) 639-7718…" at bounding box center [808, 740] width 1253 height 1480
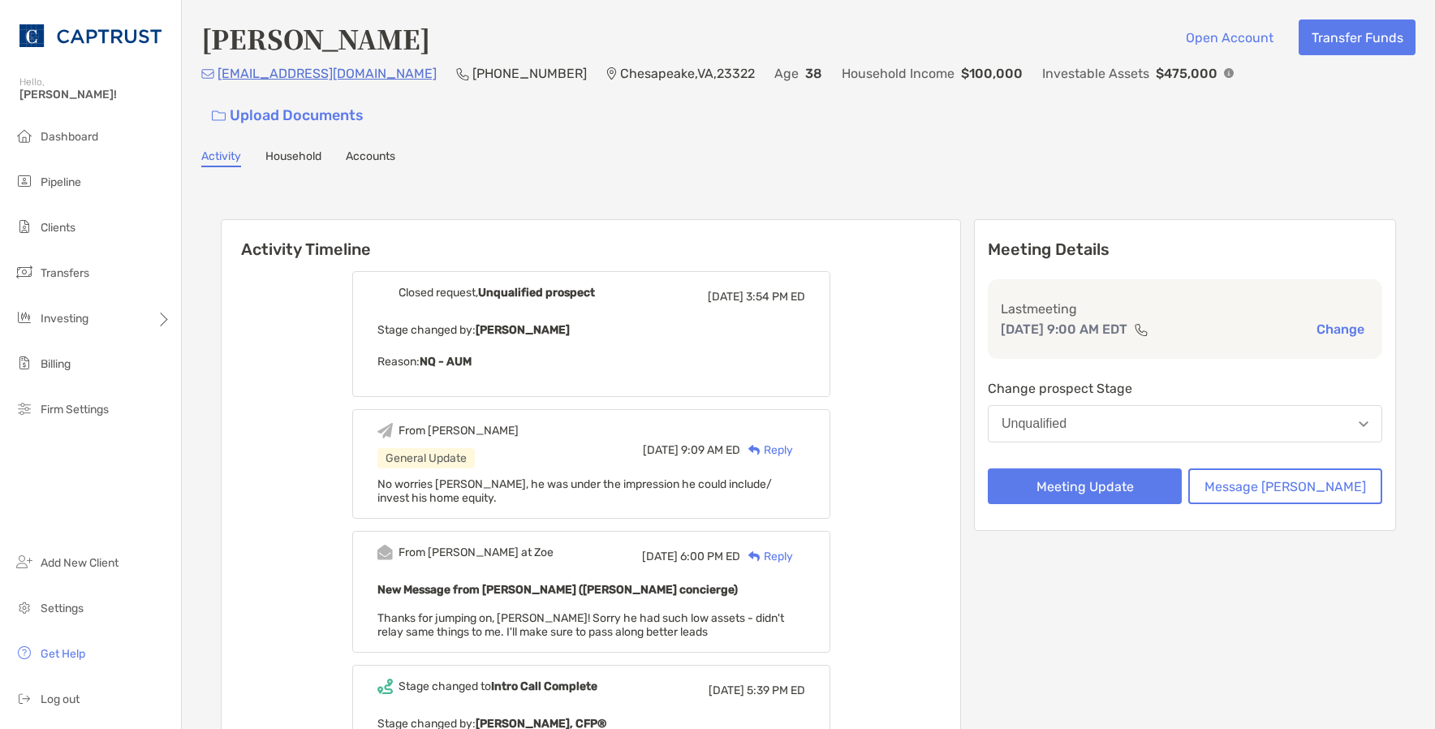
click at [793, 442] on div "Reply" at bounding box center [766, 450] width 53 height 17
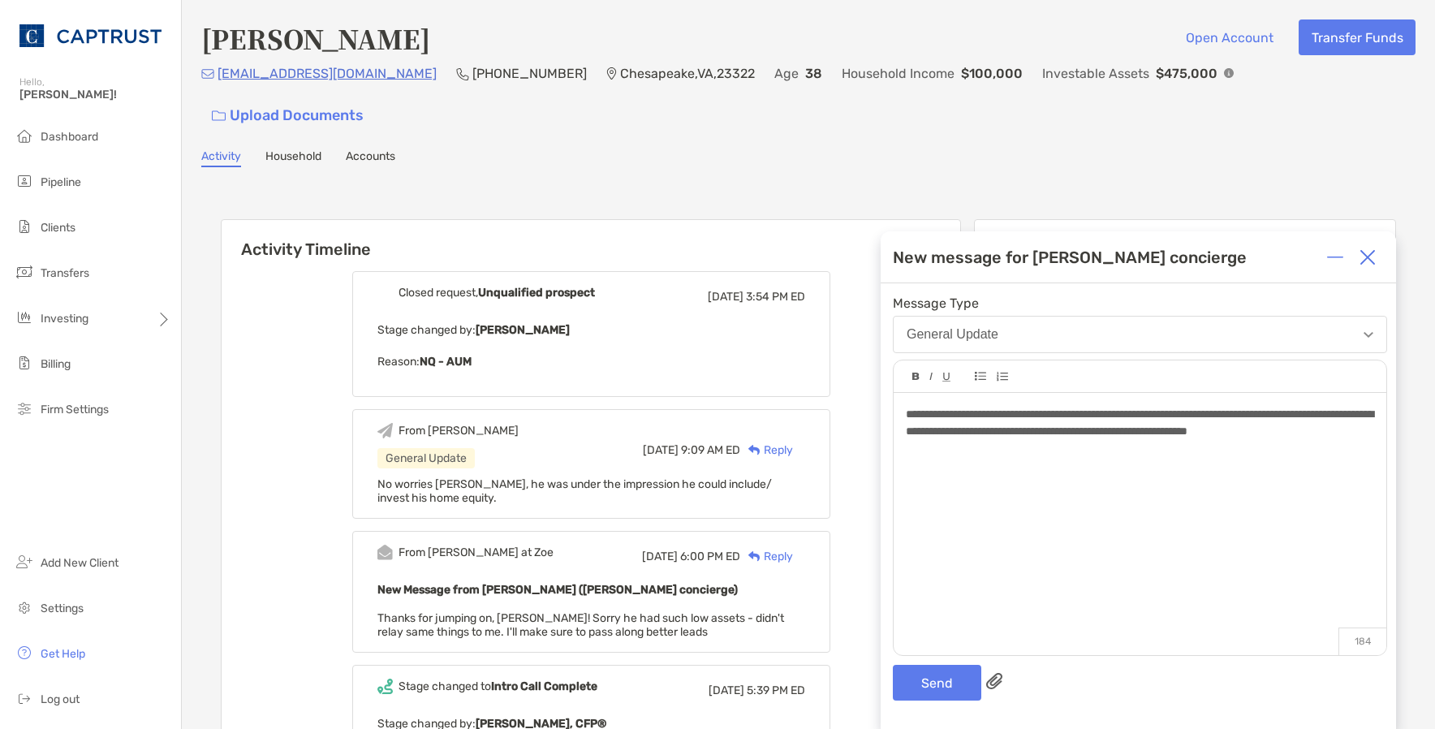
click at [957, 662] on div "**********" at bounding box center [1138, 506] width 515 height 446
click at [963, 679] on button "Send" at bounding box center [937, 683] width 88 height 36
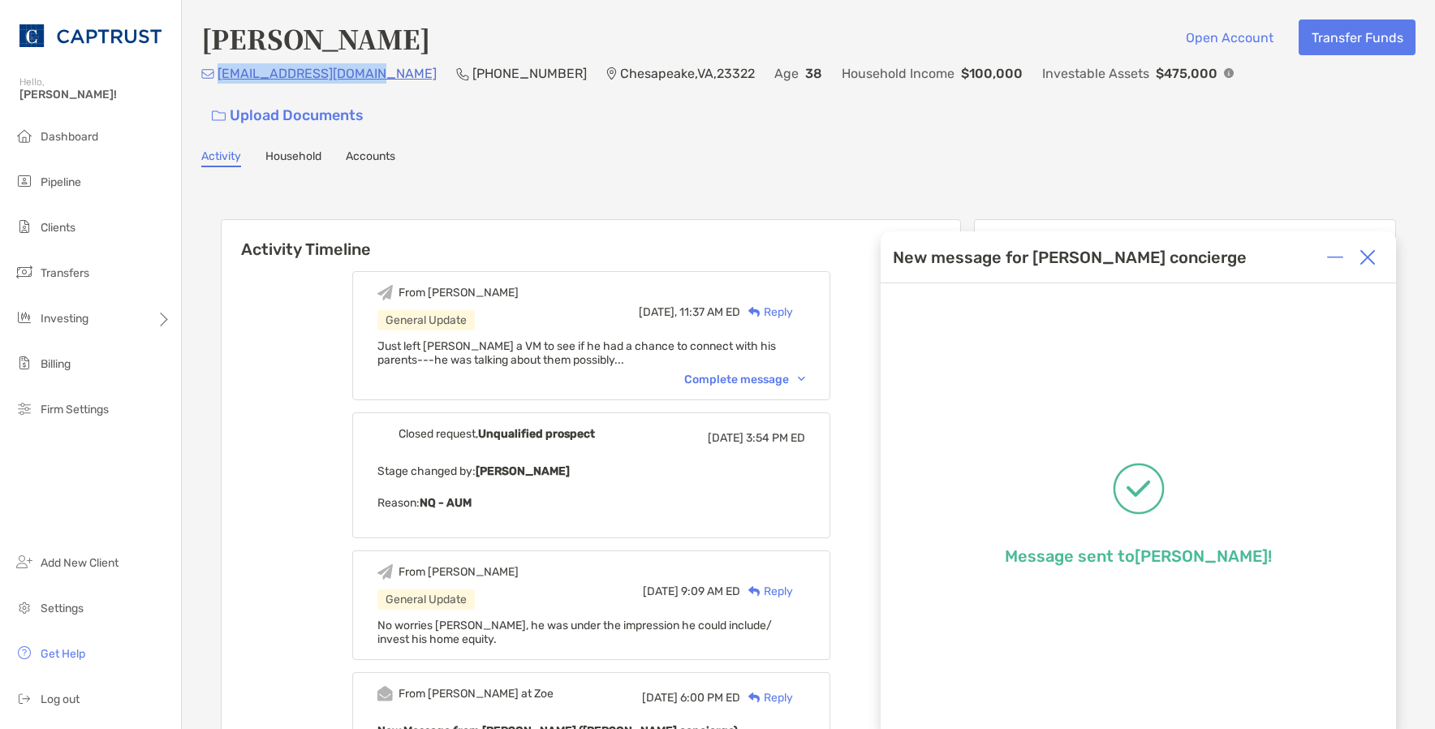
drag, startPoint x: 375, startPoint y: 89, endPoint x: 220, endPoint y: 84, distance: 155.1
click at [220, 84] on div "[EMAIL_ADDRESS][DOMAIN_NAME] (757) 639-[GEOGRAPHIC_DATA] Age [DEMOGRAPHIC_DATA]…" at bounding box center [808, 98] width 1214 height 70
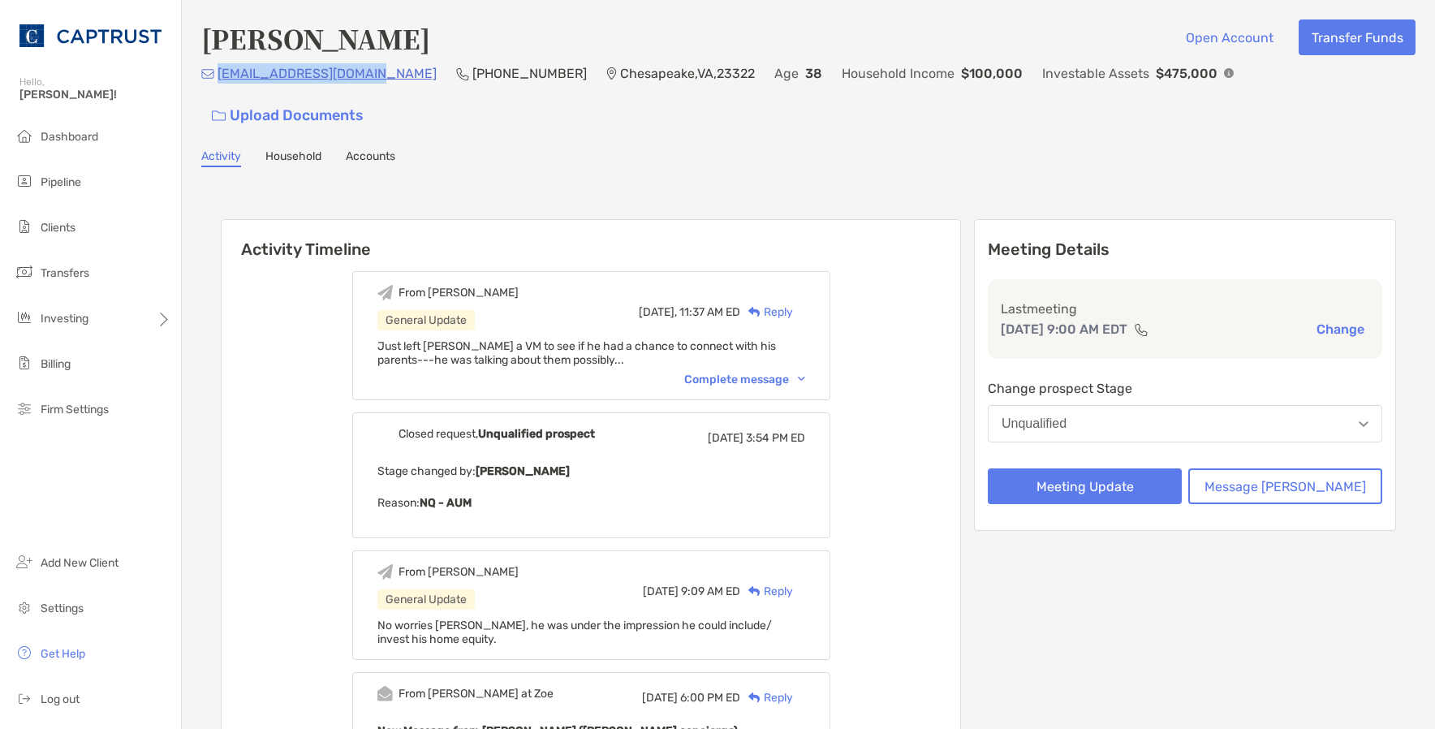
click at [219, 85] on div "[EMAIL_ADDRESS][DOMAIN_NAME] (757) 639-[GEOGRAPHIC_DATA] Age [DEMOGRAPHIC_DATA]…" at bounding box center [808, 98] width 1214 height 70
drag, startPoint x: 219, startPoint y: 85, endPoint x: 367, endPoint y: 82, distance: 147.8
